Goal: Obtain resource: Obtain resource

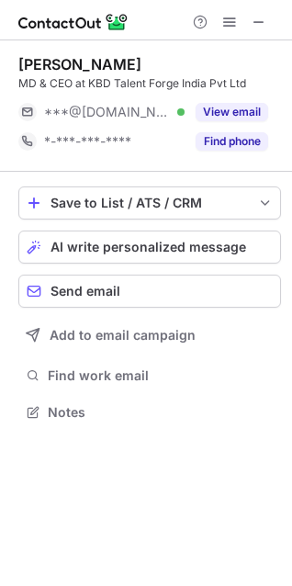
scroll to position [400, 292]
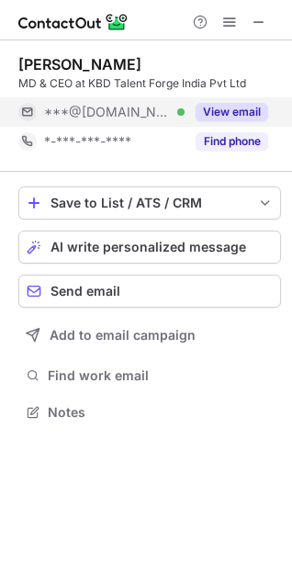
click at [227, 107] on button "View email" at bounding box center [232, 112] width 73 height 18
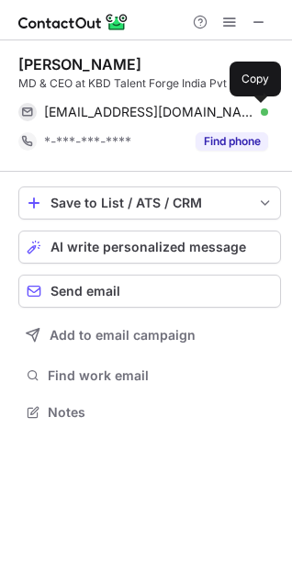
click at [252, 110] on span at bounding box center [259, 112] width 15 height 15
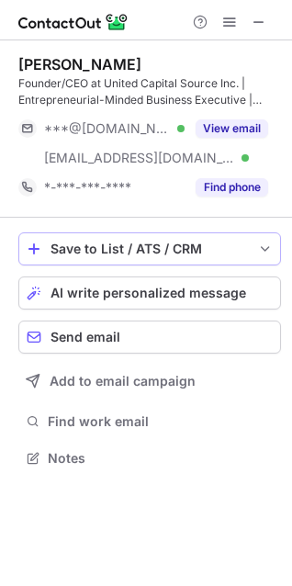
scroll to position [446, 292]
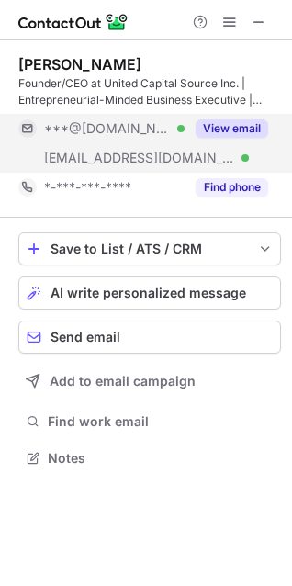
click at [233, 129] on button "View email" at bounding box center [232, 128] width 73 height 18
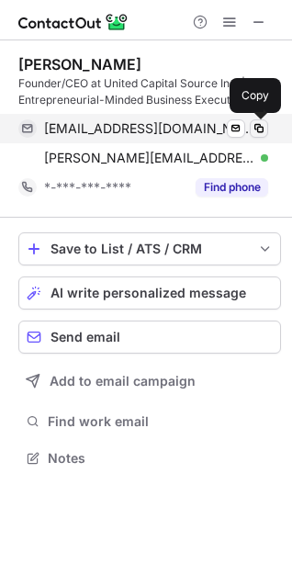
click at [252, 132] on button at bounding box center [259, 128] width 18 height 18
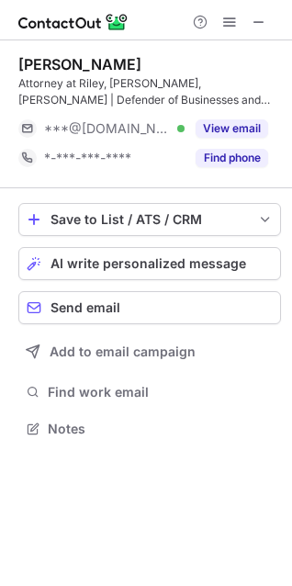
scroll to position [416, 292]
